Goal: Information Seeking & Learning: Learn about a topic

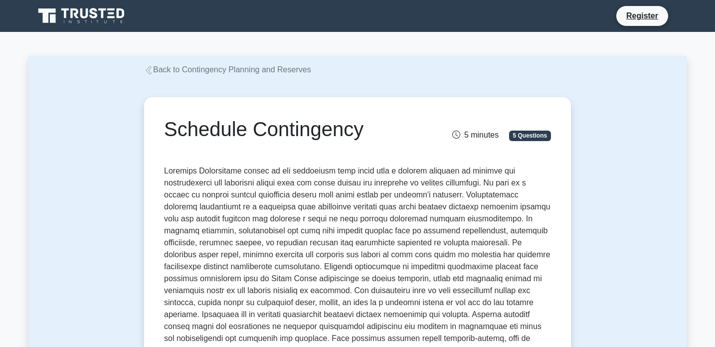
scroll to position [4, 0]
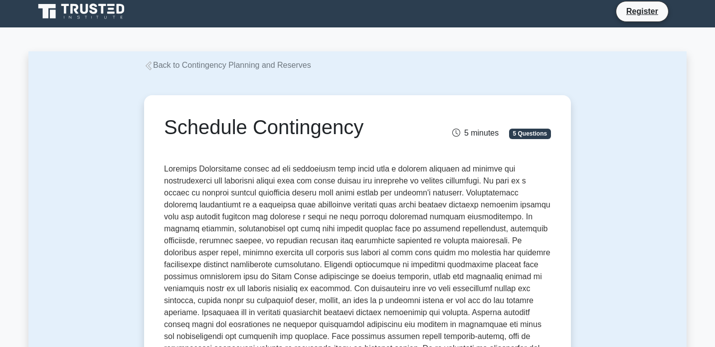
click at [176, 62] on link "Back to Contingency Planning and Reserves" at bounding box center [227, 65] width 167 height 8
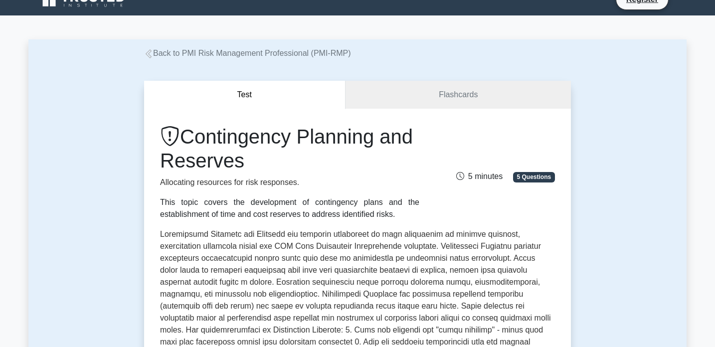
scroll to position [17, 0]
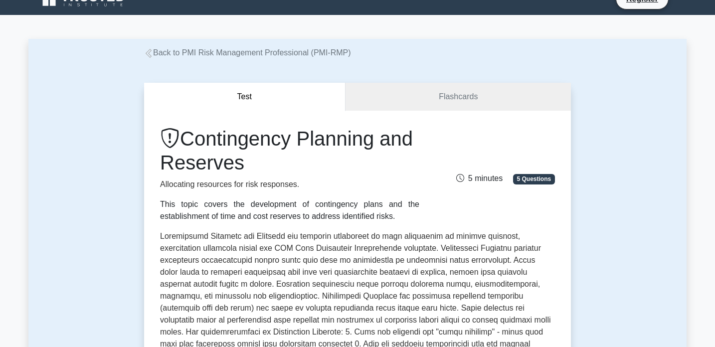
click at [165, 50] on link "Back to PMI Risk Management Professional (PMI-RMP)" at bounding box center [247, 52] width 207 height 8
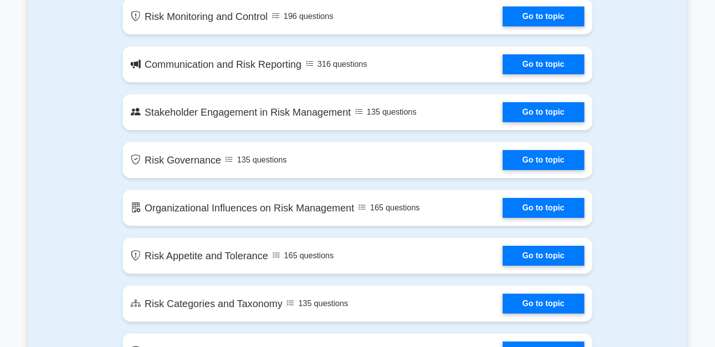
scroll to position [1007, 0]
